Goal: Navigation & Orientation: Find specific page/section

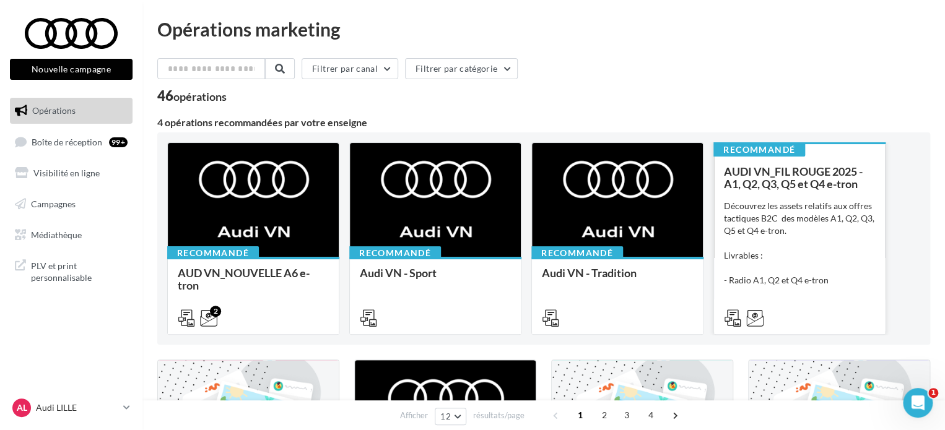
click at [770, 215] on div "Découvrez les assets relatifs aux offres tactiques B2C des modèles A1, Q2, Q3, …" at bounding box center [799, 262] width 151 height 124
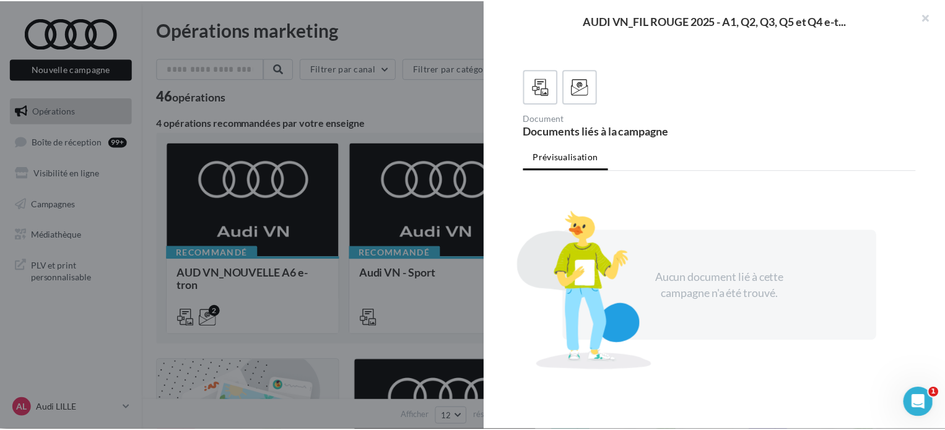
scroll to position [312, 0]
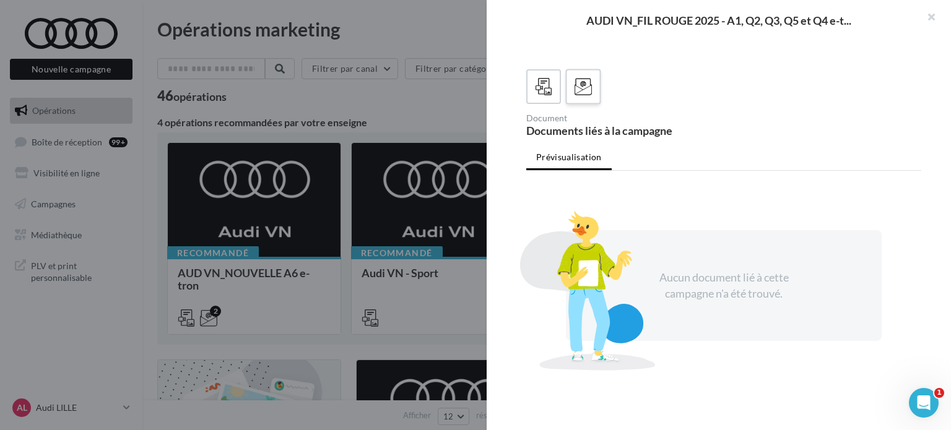
click at [590, 88] on icon at bounding box center [584, 87] width 18 height 18
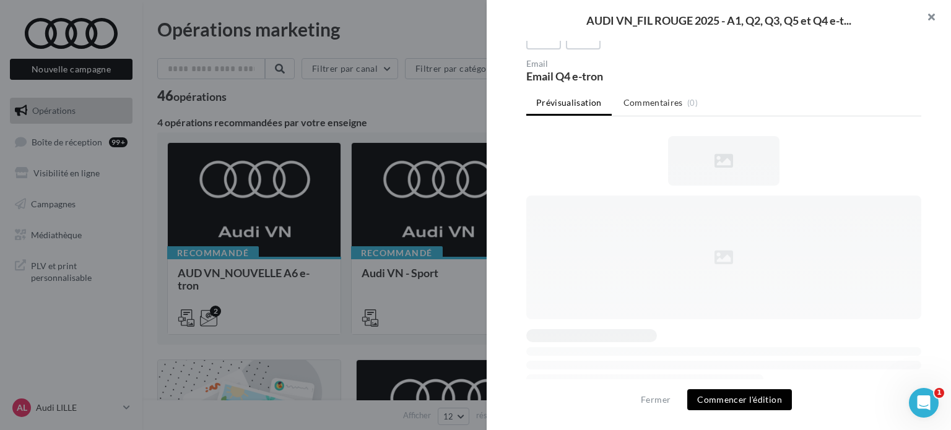
click at [932, 18] on button "button" at bounding box center [927, 18] width 50 height 37
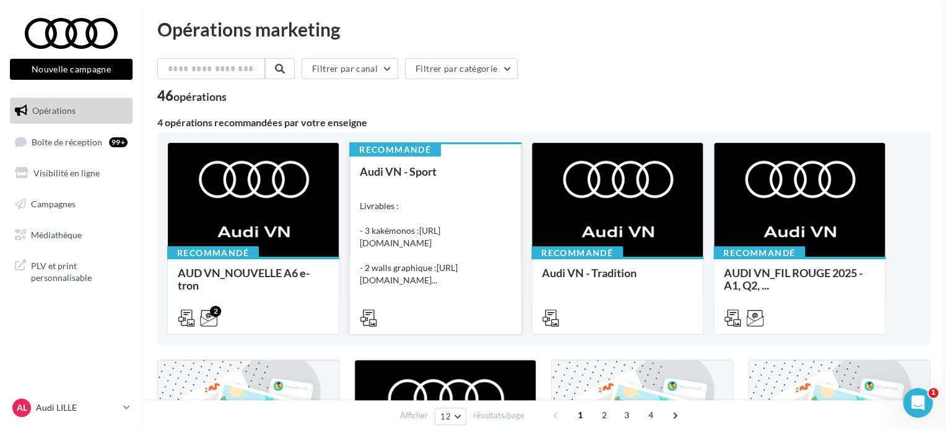
scroll to position [0, 0]
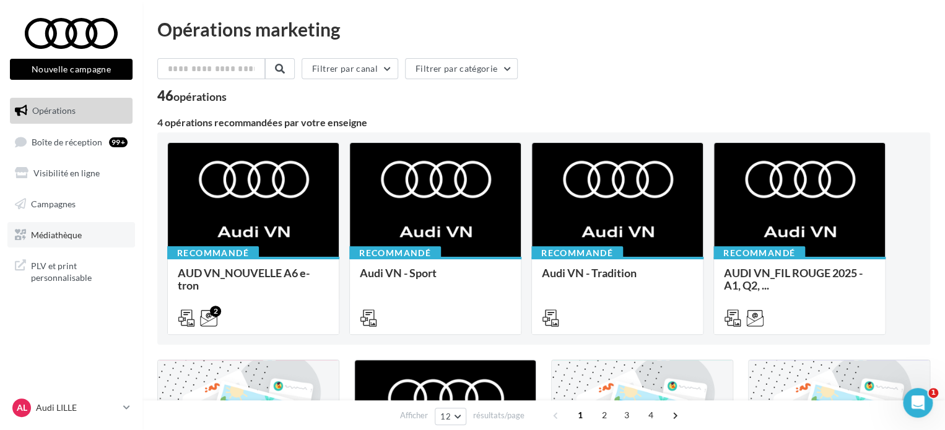
click at [59, 228] on link "Médiathèque" at bounding box center [71, 235] width 128 height 26
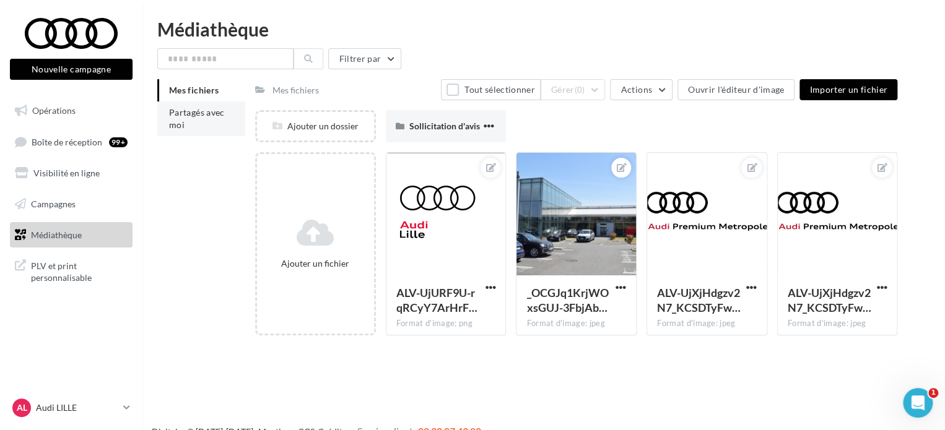
click at [195, 115] on span "Partagés avec moi" at bounding box center [197, 118] width 56 height 23
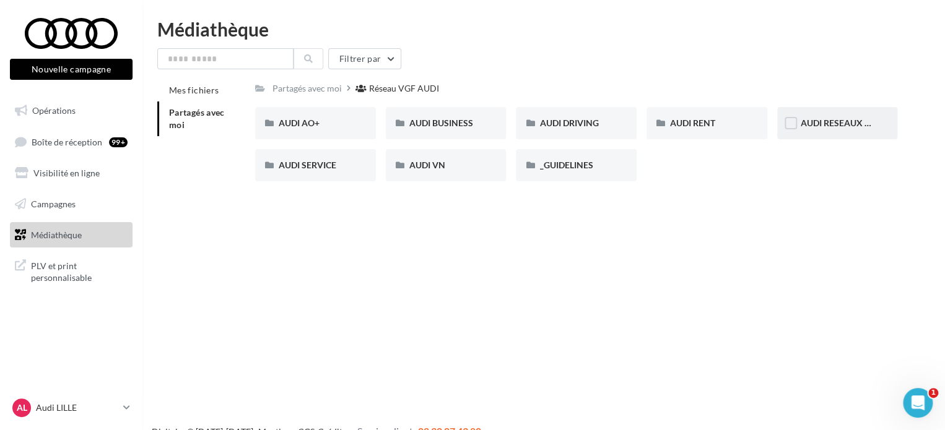
click at [821, 128] on span "AUDI RESEAUX SOCIAUX" at bounding box center [852, 123] width 102 height 11
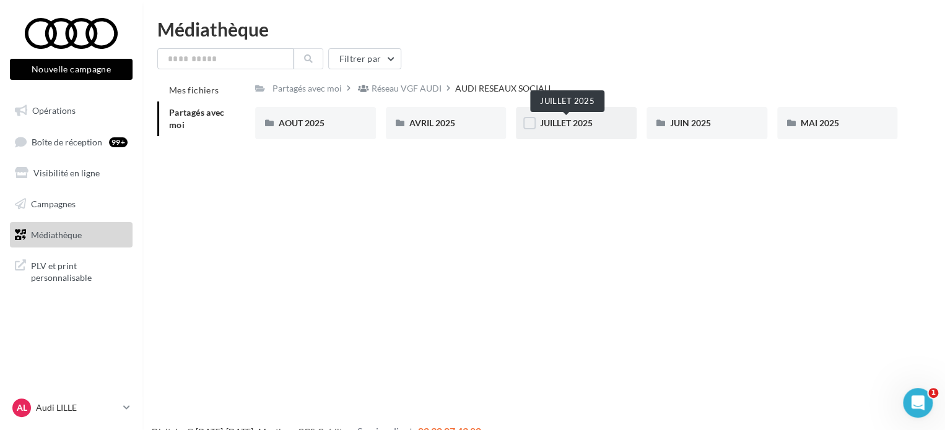
click at [570, 122] on span "JUILLET 2025" at bounding box center [566, 123] width 53 height 11
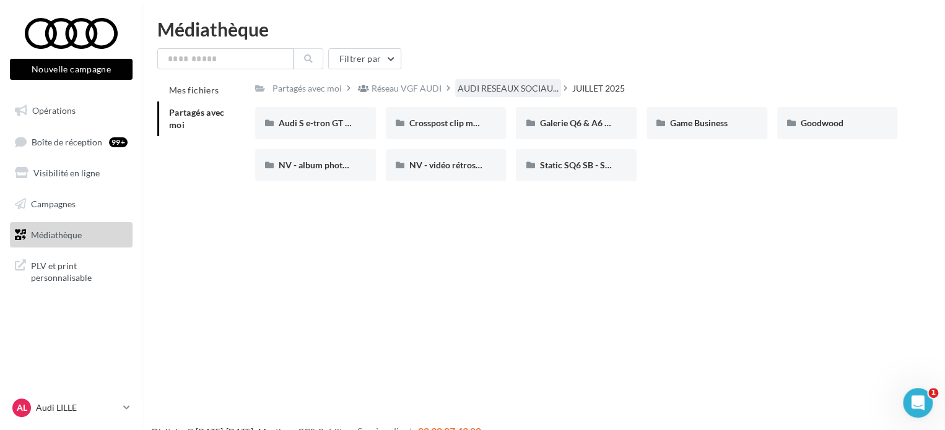
click at [533, 87] on span "AUDI RESEAUX SOCIAU..." at bounding box center [508, 88] width 101 height 12
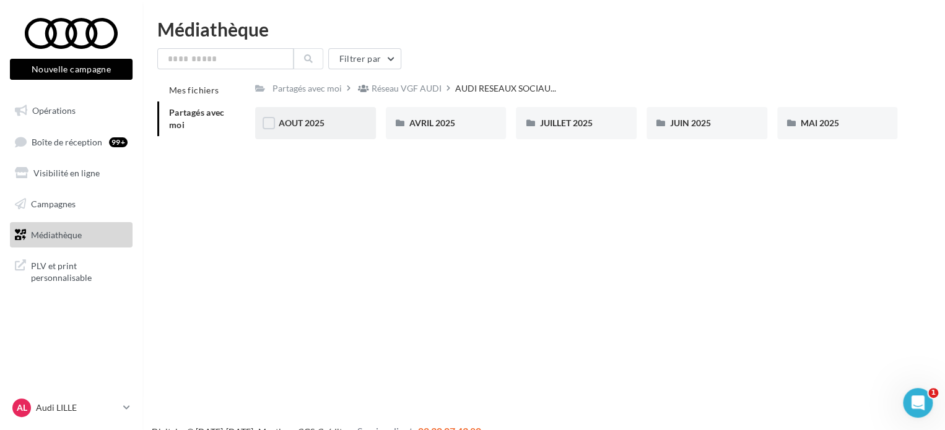
click at [310, 121] on span "AOUT 2025" at bounding box center [302, 123] width 46 height 11
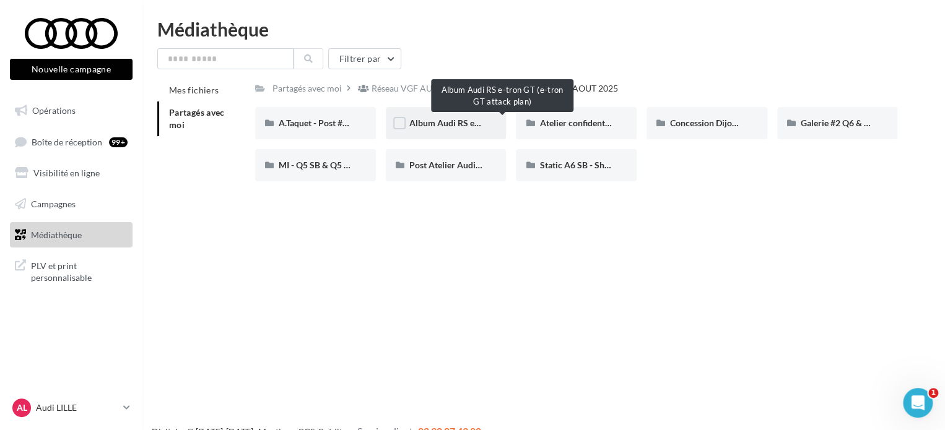
click at [439, 126] on span "Album Audi RS e-tron GT (e-tron GT attack plan)" at bounding box center [502, 123] width 186 height 11
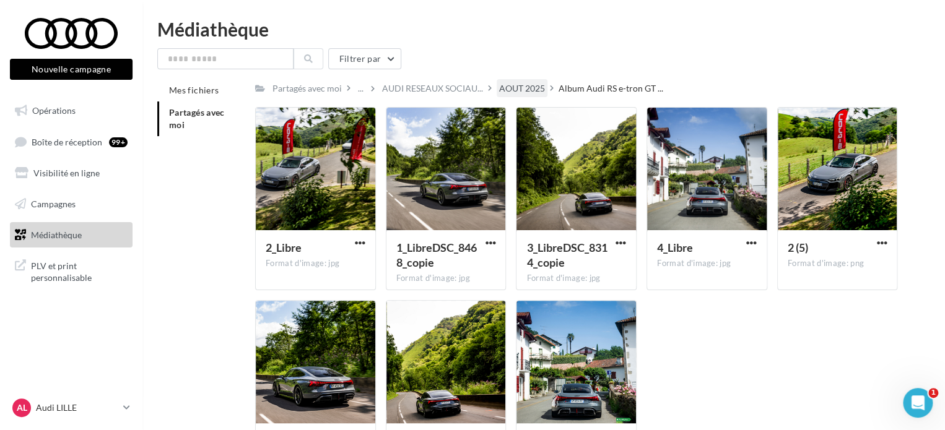
click at [512, 88] on div "AOUT 2025" at bounding box center [522, 88] width 46 height 12
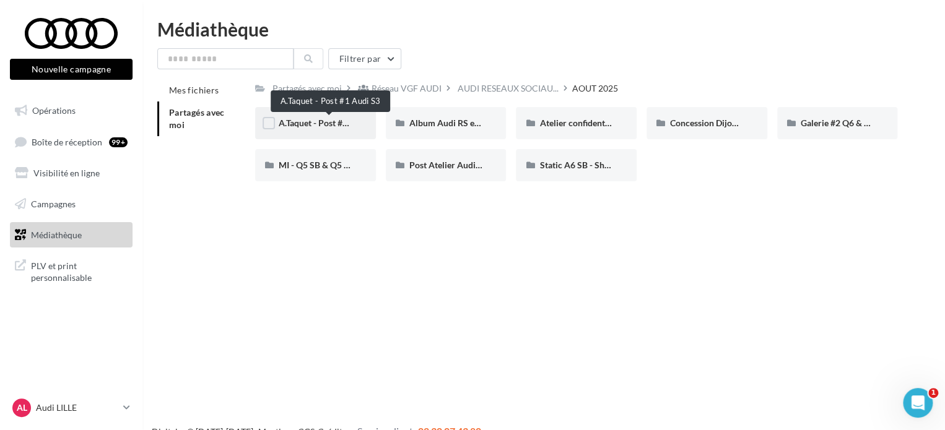
click at [312, 123] on span "A.Taquet - Post #1 Audi S3" at bounding box center [329, 123] width 101 height 11
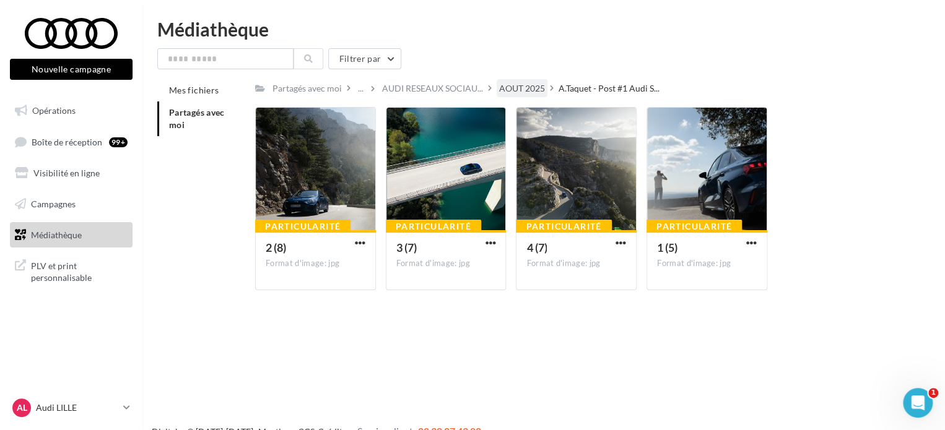
click at [520, 86] on div "AOUT 2025" at bounding box center [522, 88] width 46 height 12
